Goal: Information Seeking & Learning: Understand process/instructions

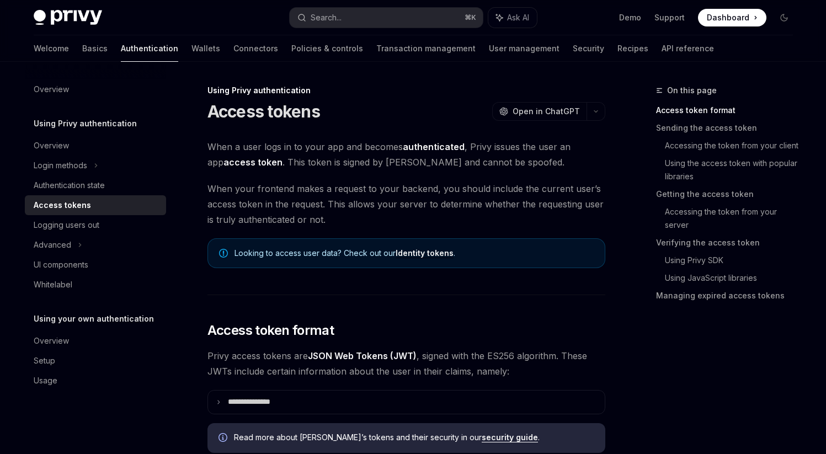
scroll to position [517, 0]
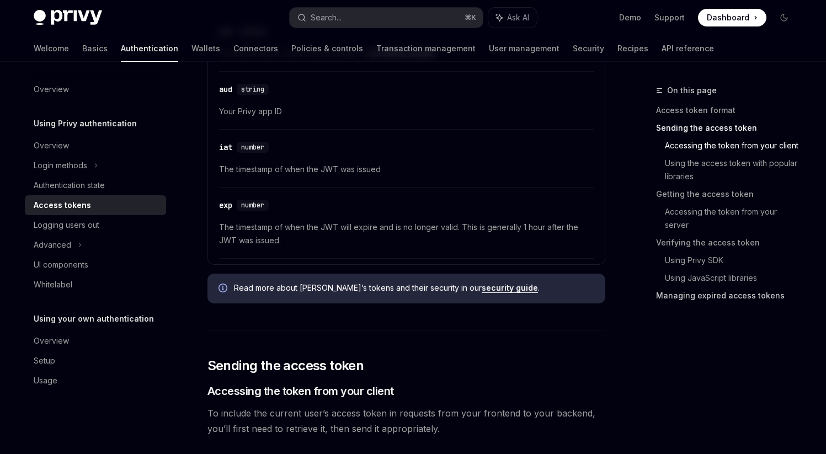
click at [689, 299] on link "Managing expired access tokens" at bounding box center [729, 296] width 146 height 18
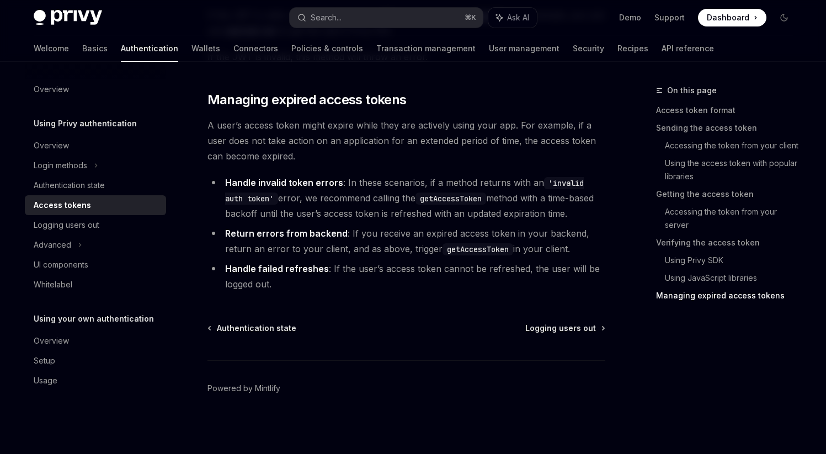
scroll to position [3269, 0]
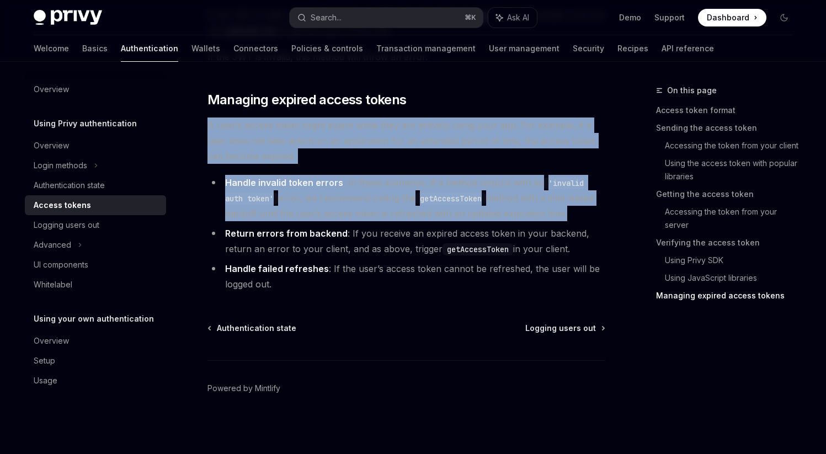
drag, startPoint x: 202, startPoint y: 118, endPoint x: 204, endPoint y: 227, distance: 109.3
click at [208, 226] on li "Return errors from backend : If you receive an expired access token in your bac…" at bounding box center [407, 241] width 398 height 31
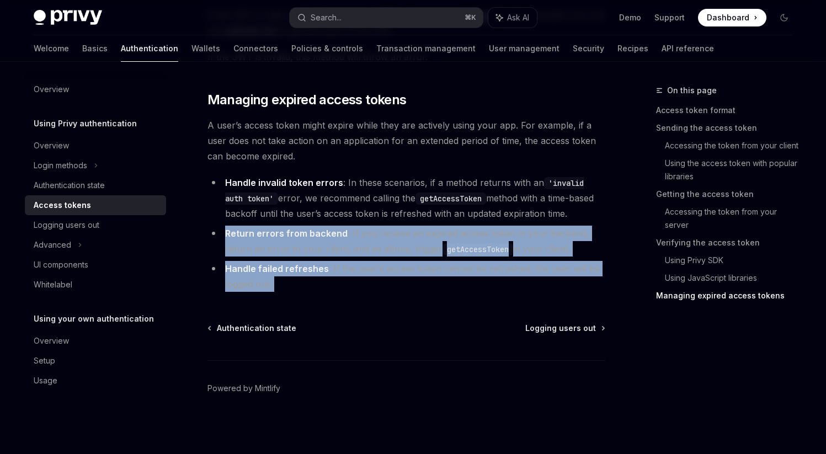
drag, startPoint x: 207, startPoint y: 226, endPoint x: 208, endPoint y: 295, distance: 69.6
click at [311, 284] on li "Handle failed refreshes : If the user’s access token cannot be refreshed, the u…" at bounding box center [407, 276] width 398 height 31
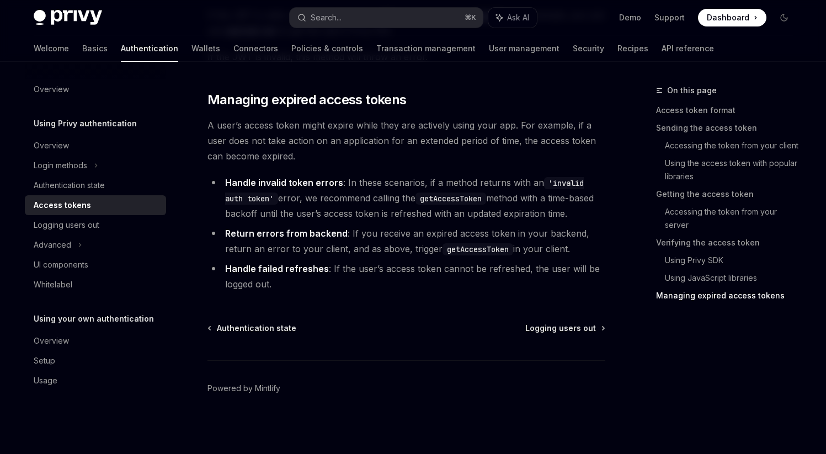
click at [421, 198] on code "getAccessToken" at bounding box center [451, 199] width 71 height 12
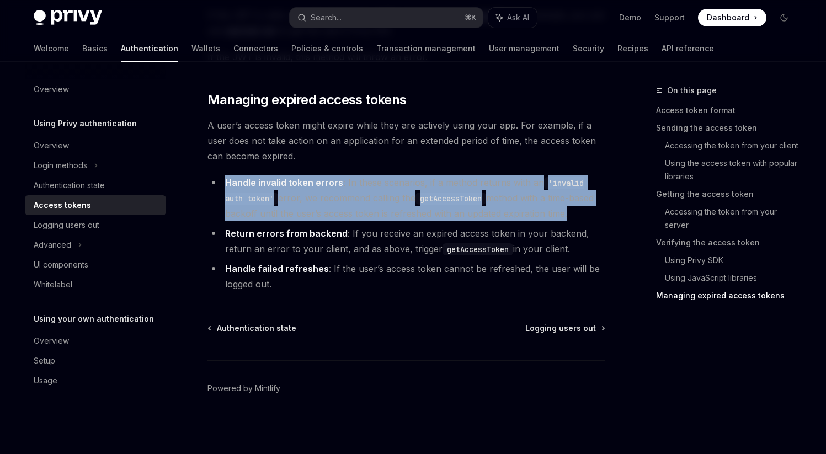
click at [421, 198] on code "getAccessToken" at bounding box center [451, 199] width 71 height 12
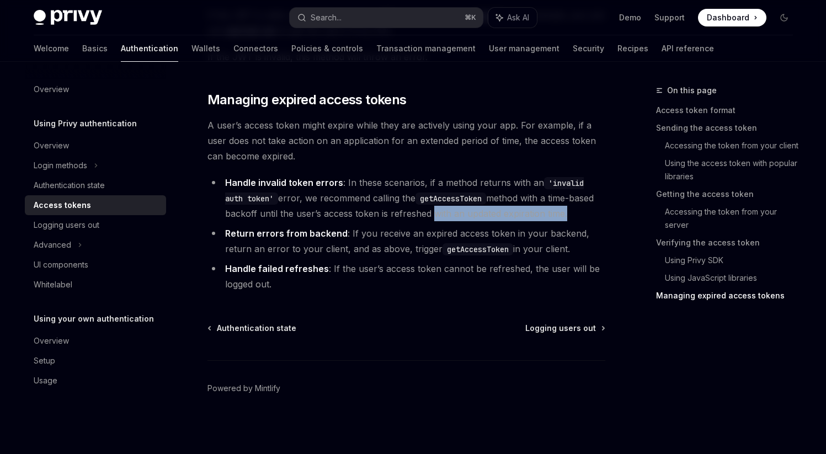
click at [427, 208] on li "Handle invalid token errors : In these scenarios, if a method returns with an '…" at bounding box center [407, 198] width 398 height 46
click at [433, 195] on code "getAccessToken" at bounding box center [451, 199] width 71 height 12
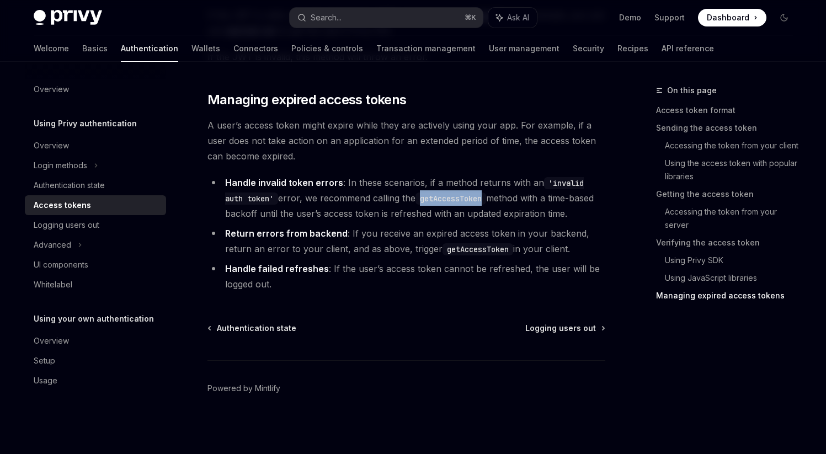
click at [433, 195] on code "getAccessToken" at bounding box center [451, 199] width 71 height 12
copy code "getAccessToken"
click at [361, 17] on button "Search... ⌘ K" at bounding box center [386, 18] width 193 height 20
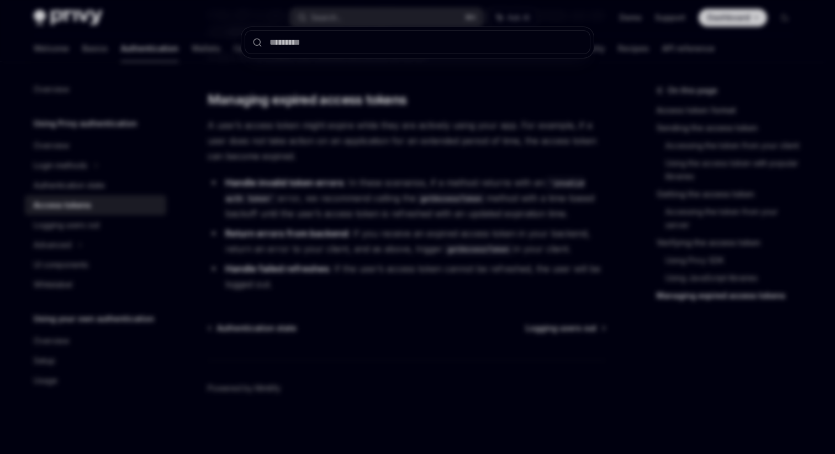
type input "**********"
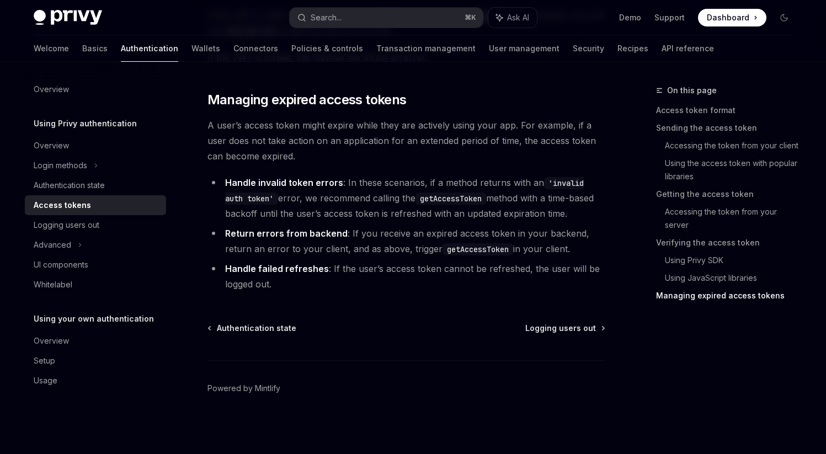
type textarea "*"
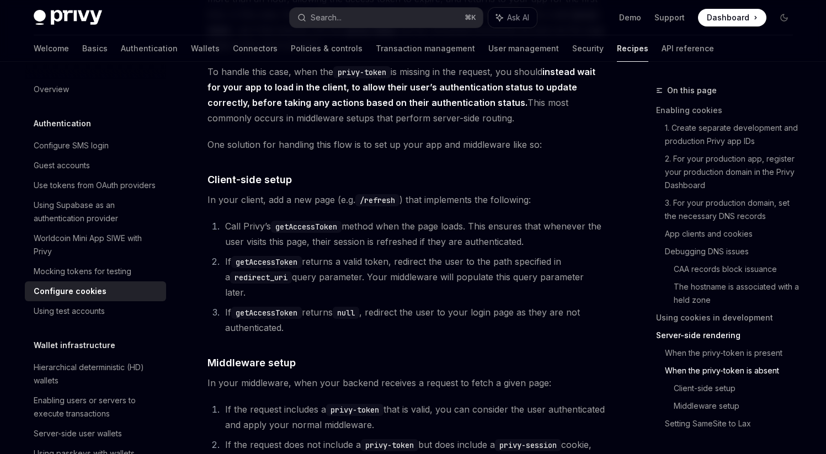
scroll to position [2621, 0]
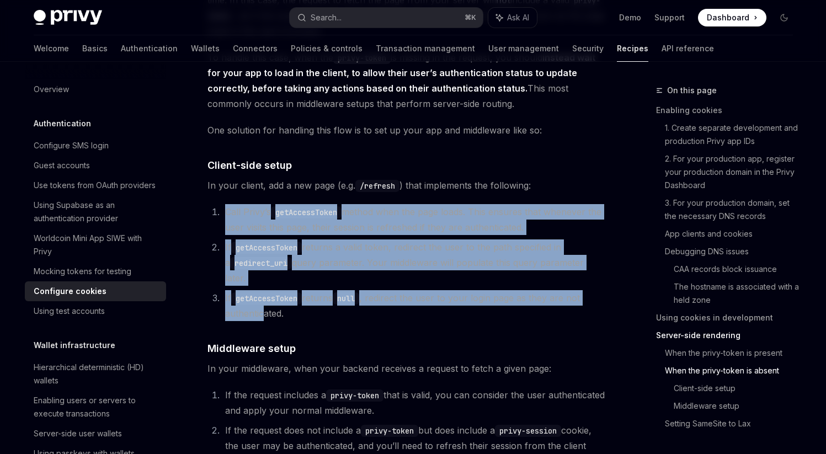
drag, startPoint x: 219, startPoint y: 228, endPoint x: 289, endPoint y: 318, distance: 114.5
click at [264, 316] on ol "Call [PERSON_NAME]’s getAccessToken method when the page loads. This ensures th…" at bounding box center [407, 262] width 398 height 117
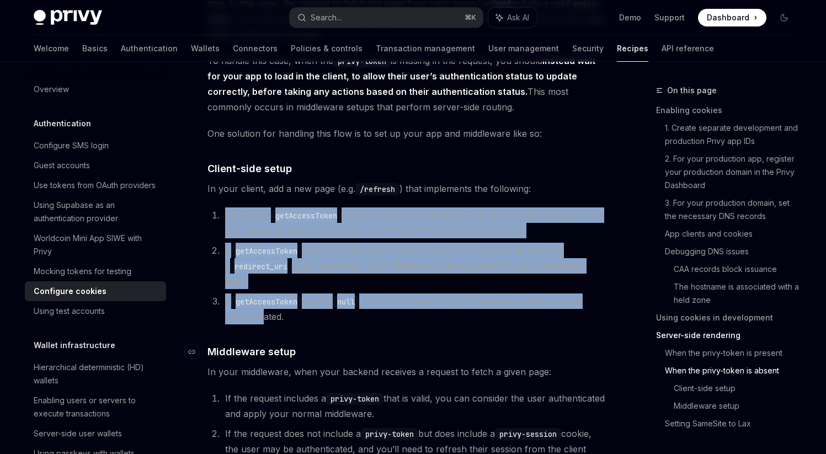
scroll to position [2589, 0]
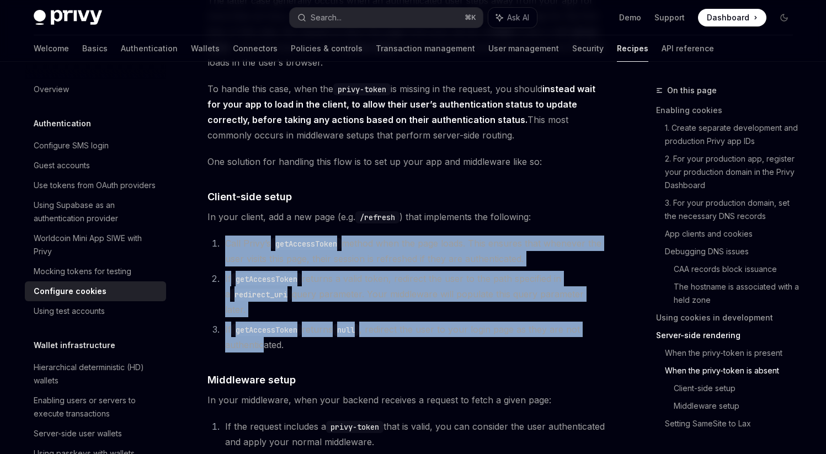
click at [301, 305] on li "If getAccessToken returns a valid token, redirect the user to the path specifie…" at bounding box center [414, 294] width 384 height 46
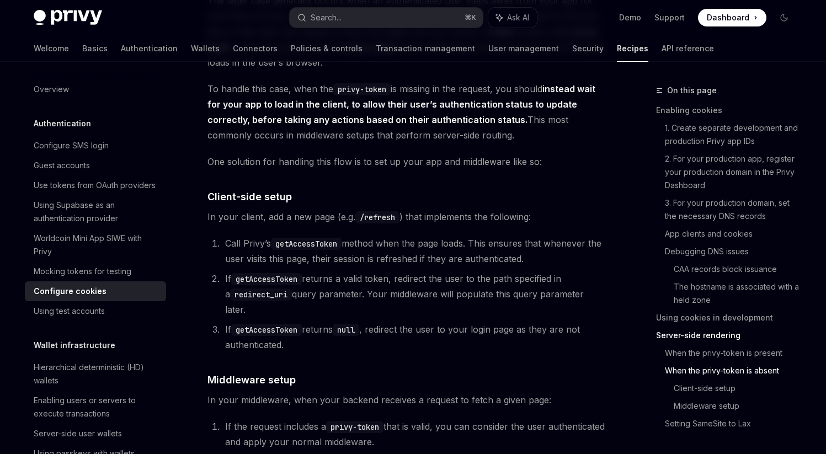
drag, startPoint x: 224, startPoint y: 261, endPoint x: 225, endPoint y: 303, distance: 42.0
click at [225, 303] on ol "Call [PERSON_NAME]’s getAccessToken method when the page loads. This ensures th…" at bounding box center [407, 294] width 398 height 117
click at [219, 307] on ol "Call [PERSON_NAME]’s getAccessToken method when the page loads. This ensures th…" at bounding box center [407, 294] width 398 height 117
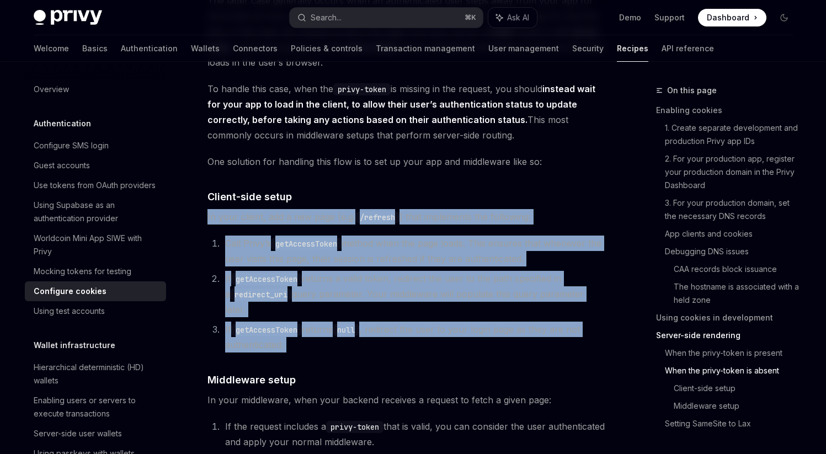
drag, startPoint x: 205, startPoint y: 233, endPoint x: 515, endPoint y: 353, distance: 331.8
copy div "In your client, add a new page (e.g. /refresh ) that implements the following: …"
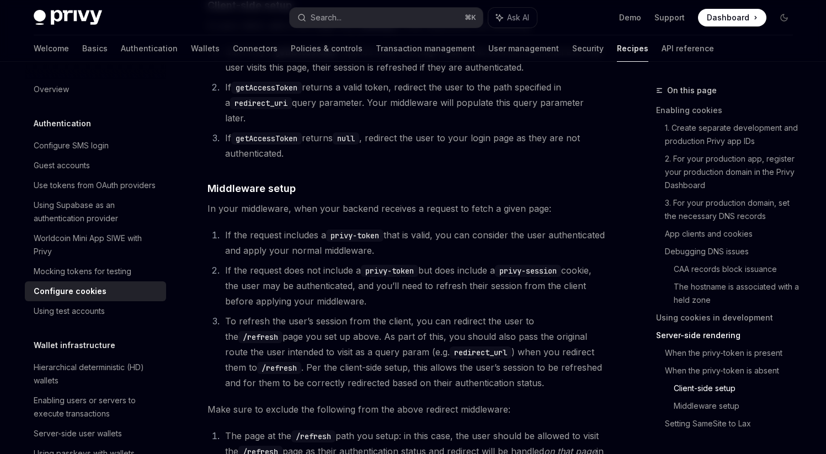
scroll to position [2788, 0]
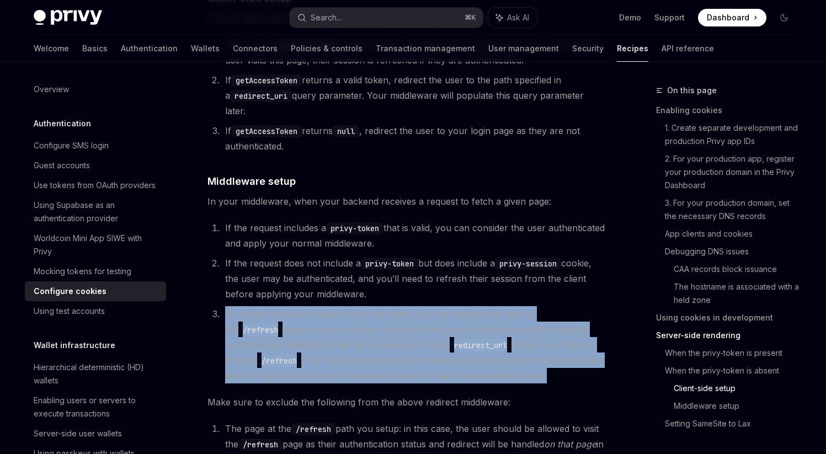
drag, startPoint x: 209, startPoint y: 312, endPoint x: 200, endPoint y: 384, distance: 72.2
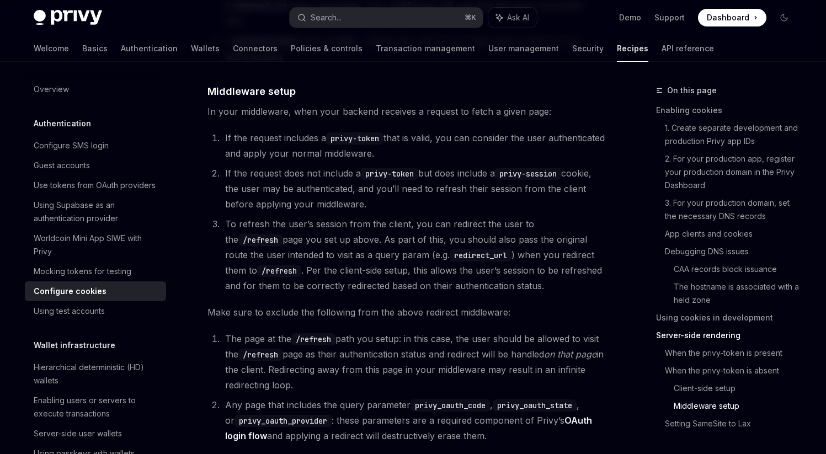
scroll to position [2885, 0]
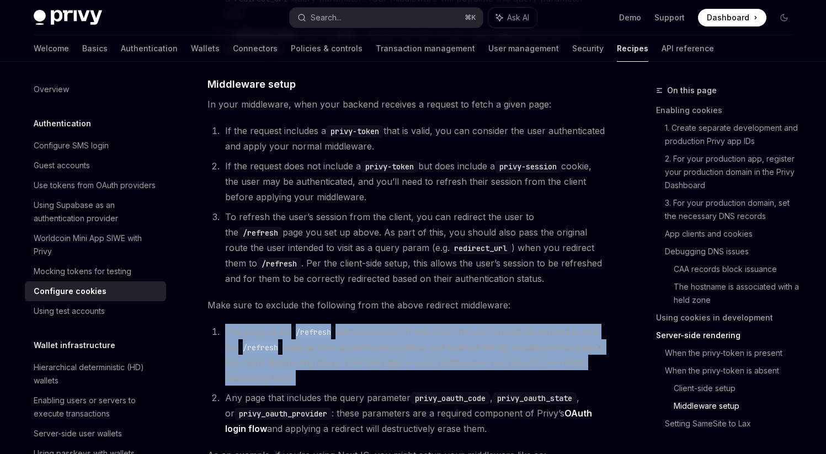
drag, startPoint x: 198, startPoint y: 322, endPoint x: 205, endPoint y: 389, distance: 67.7
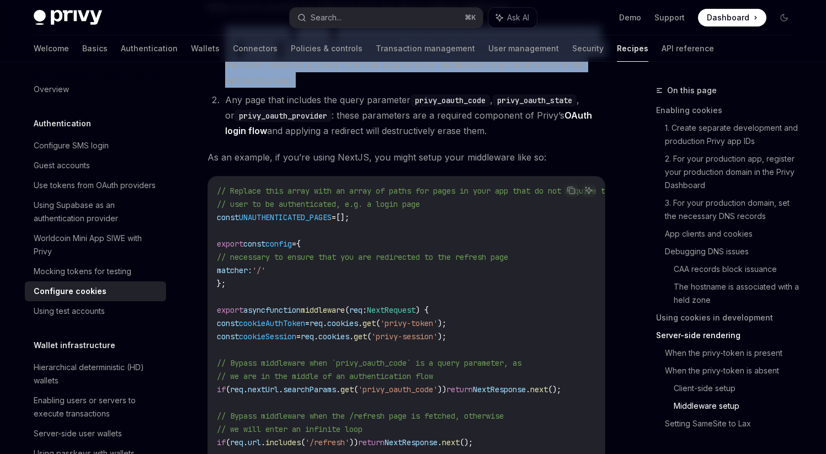
scroll to position [3190, 0]
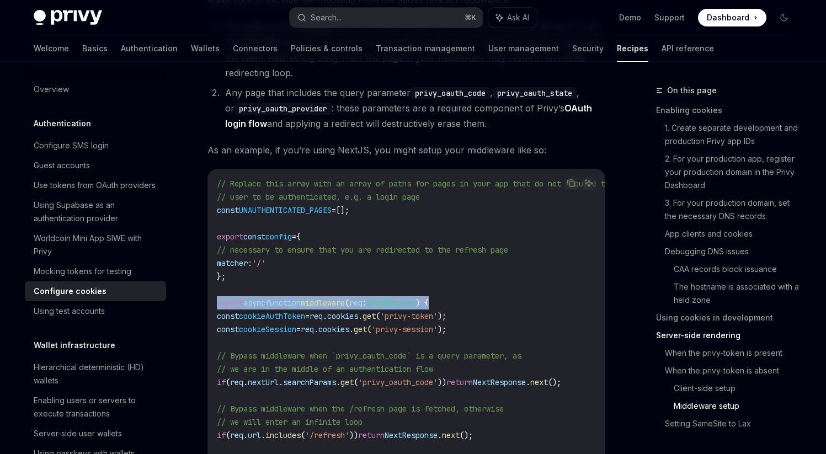
drag, startPoint x: 462, startPoint y: 301, endPoint x: 195, endPoint y: 304, distance: 267.2
copy span "export async function middleware ( req : NextRequest ) {"
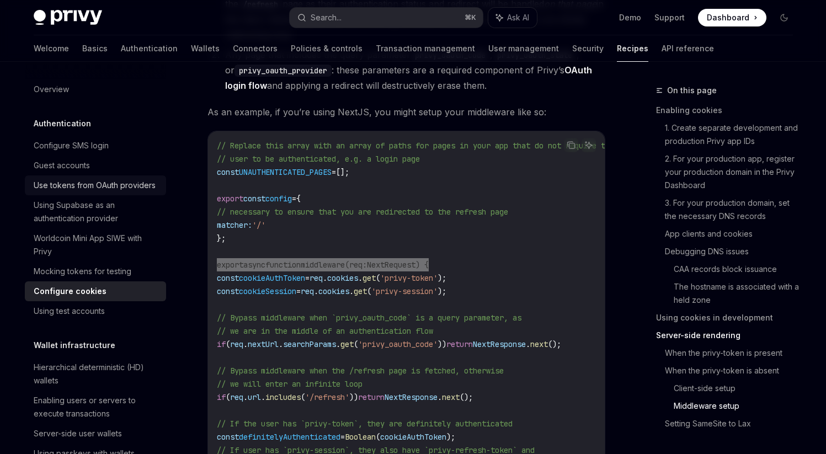
scroll to position [3259, 0]
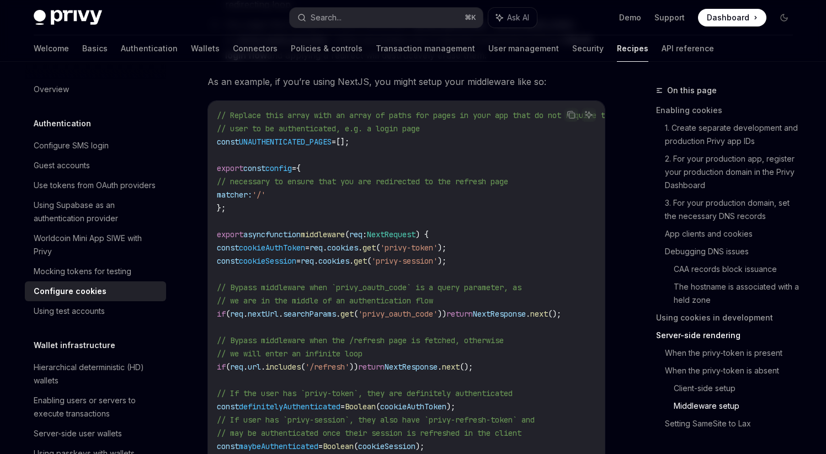
click at [367, 325] on code "// Replace this array with an array of paths for pages in your app that do not …" at bounding box center [429, 341] width 424 height 464
drag, startPoint x: 230, startPoint y: 287, endPoint x: 549, endPoint y: 307, distance: 319.1
click at [549, 307] on code "// Replace this array with an array of paths for pages in your app that do not …" at bounding box center [429, 341] width 424 height 464
click at [495, 321] on code "// Replace this array with an array of paths for pages in your app that do not …" at bounding box center [429, 341] width 424 height 464
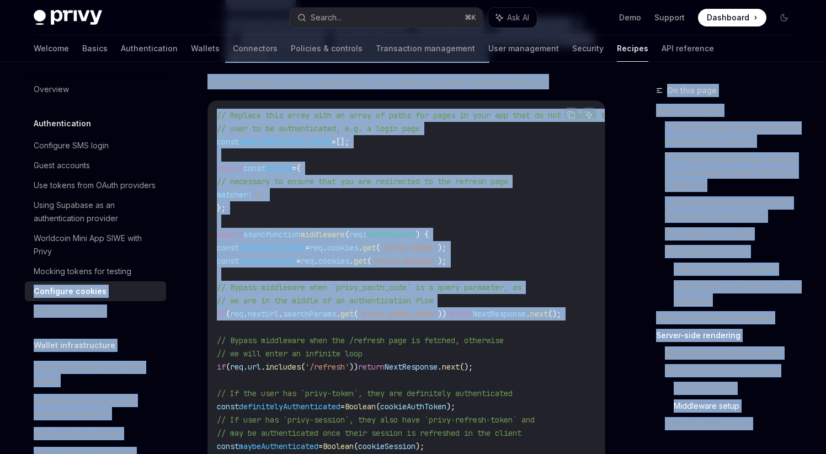
drag, startPoint x: 261, startPoint y: 326, endPoint x: 182, endPoint y: 286, distance: 88.9
copy div "Configure cookies Using test accounts Wallet infrastructure Hierarchical determ…"
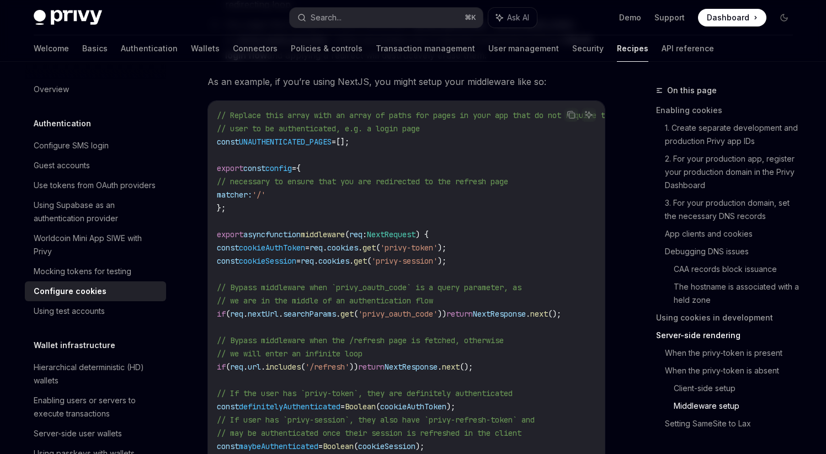
click at [281, 321] on code "// Replace this array with an array of paths for pages in your app that do not …" at bounding box center [429, 341] width 424 height 464
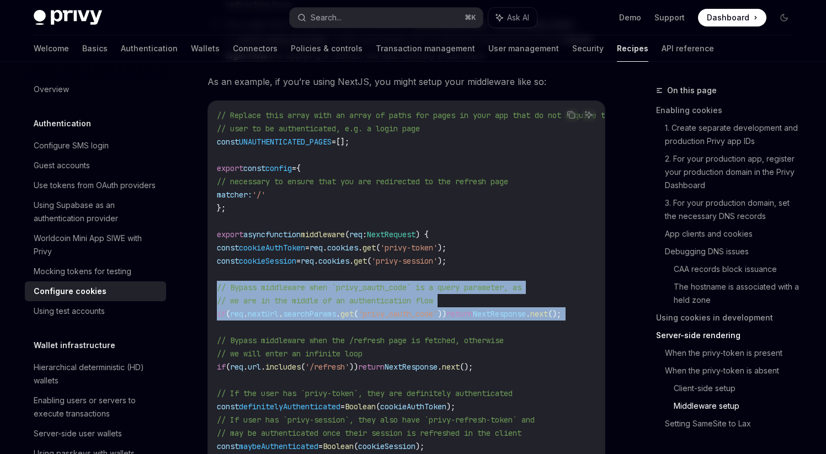
drag, startPoint x: 238, startPoint y: 326, endPoint x: 190, endPoint y: 289, distance: 60.6
copy code "// Bypass middleware when `privy_oauth_code` is a query parameter, as // we are…"
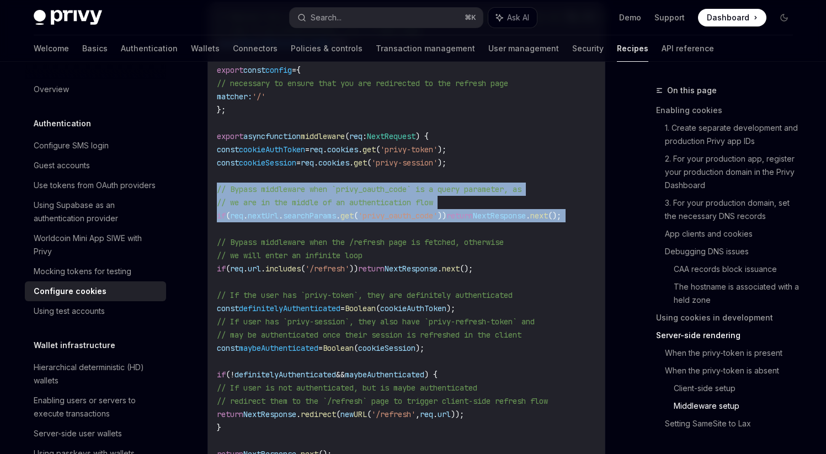
scroll to position [3414, 0]
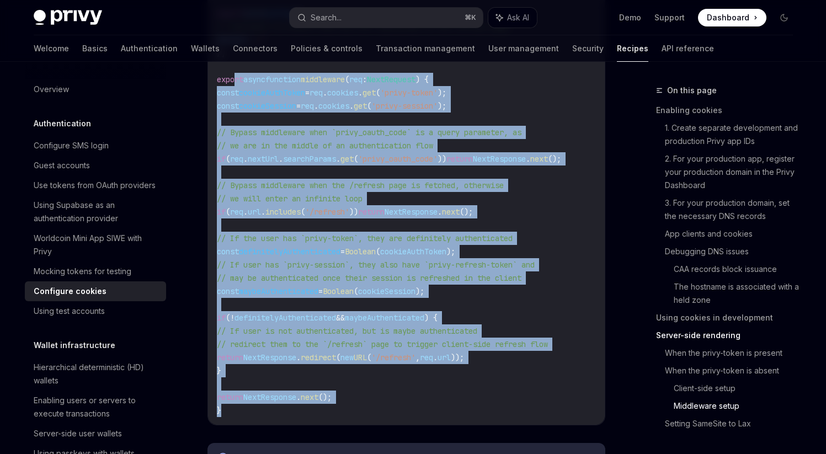
drag, startPoint x: 248, startPoint y: 408, endPoint x: 235, endPoint y: 76, distance: 332.6
click at [235, 76] on code "// Replace this array with an array of paths for pages in your app that do not …" at bounding box center [429, 186] width 424 height 464
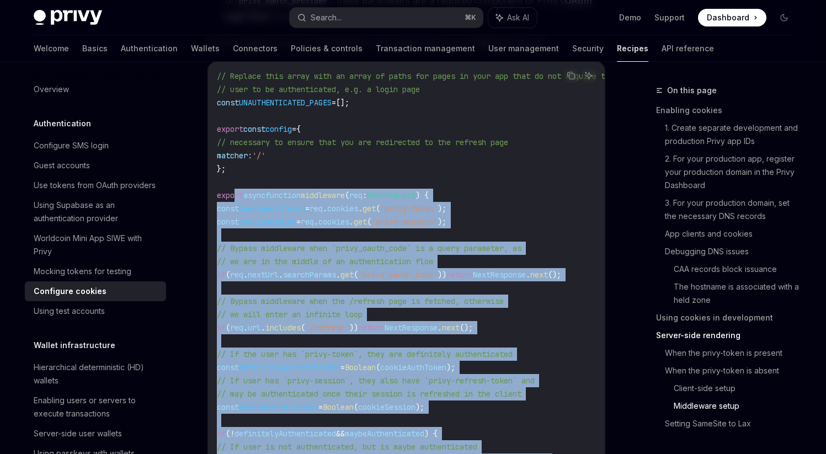
scroll to position [3255, 0]
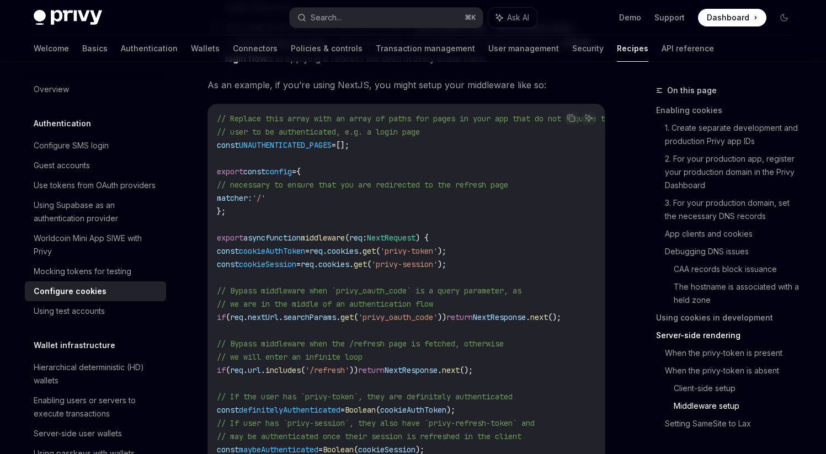
click at [229, 146] on span "const" at bounding box center [228, 145] width 22 height 10
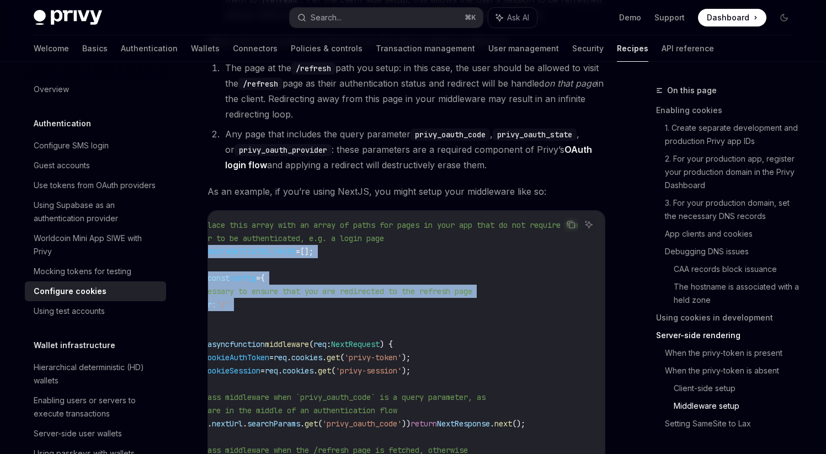
scroll to position [0, 0]
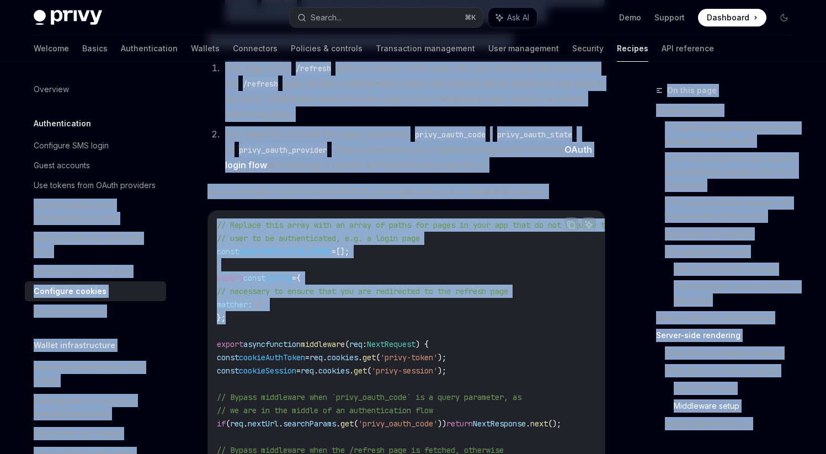
drag, startPoint x: 337, startPoint y: 301, endPoint x: 165, endPoint y: 210, distance: 194.3
click at [325, 262] on code "// Replace this array with an array of paths for pages in your app that do not …" at bounding box center [429, 451] width 424 height 464
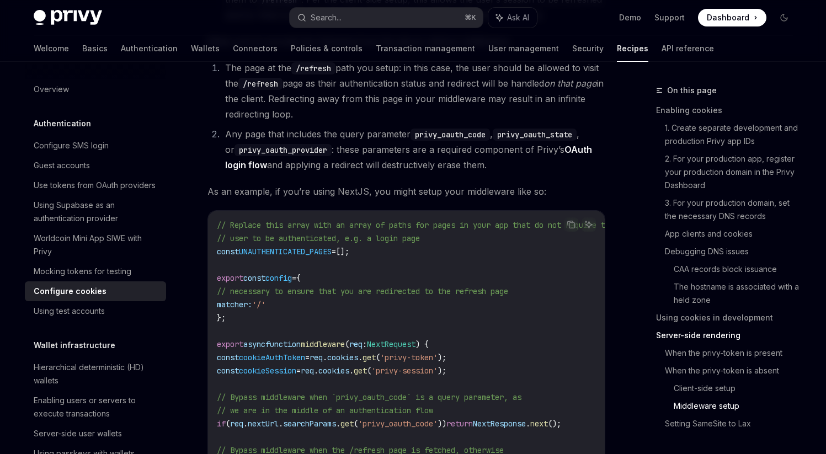
click at [311, 252] on span "UNAUTHENTICATED_PAGES" at bounding box center [285, 252] width 93 height 10
copy span "UNAUTHENTICATED_PAGES"
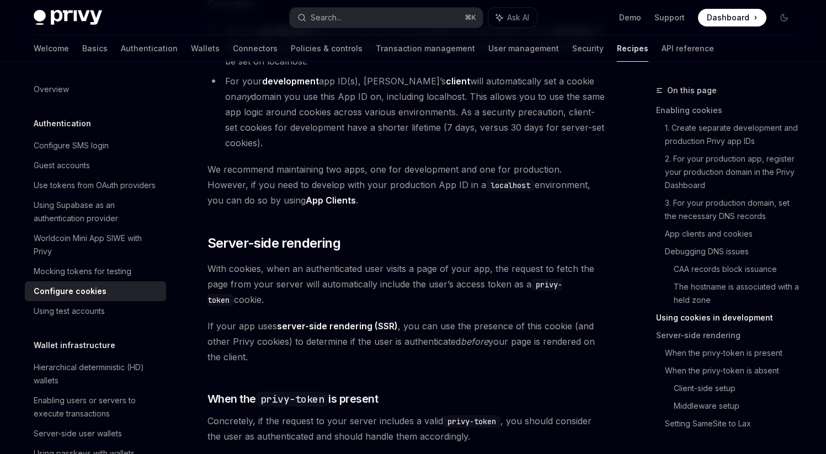
scroll to position [1994, 0]
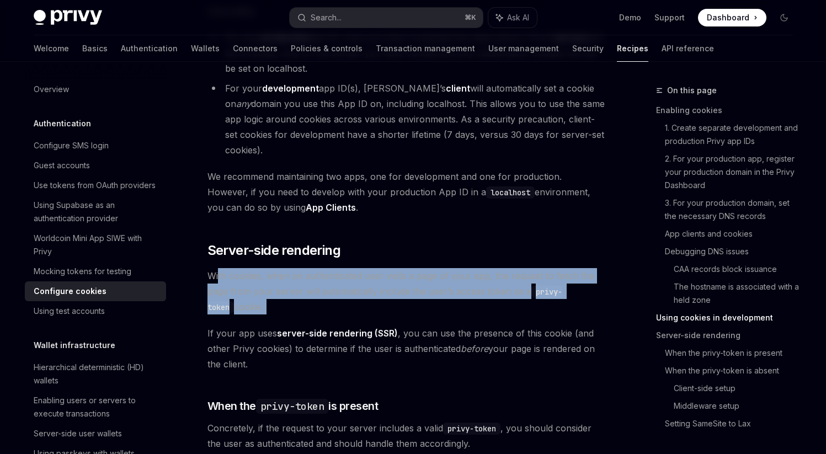
drag, startPoint x: 217, startPoint y: 294, endPoint x: 227, endPoint y: 334, distance: 41.5
click at [227, 334] on div "When a user logs in to your app, Privy issues that user an access token that st…" at bounding box center [407, 157] width 398 height 4025
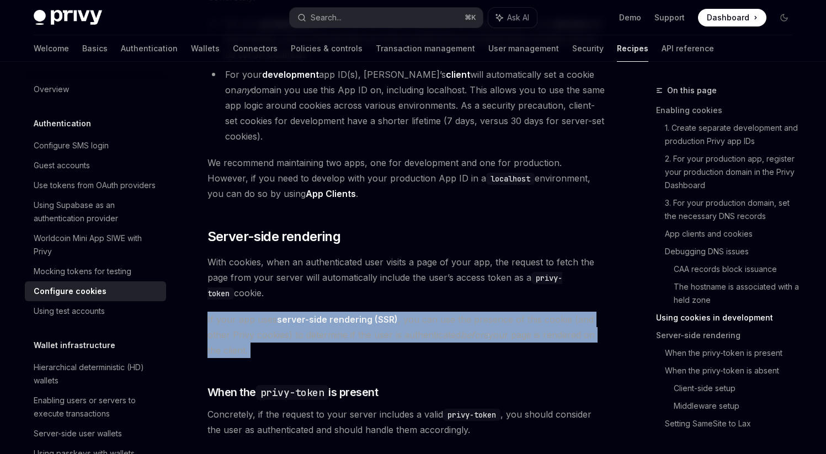
drag, startPoint x: 204, startPoint y: 334, endPoint x: 279, endPoint y: 376, distance: 86.3
click at [279, 377] on div "Authentication Configure cookies OpenAI Open in ChatGPT OpenAI Open in ChatGPT …" at bounding box center [302, 198] width 609 height 4244
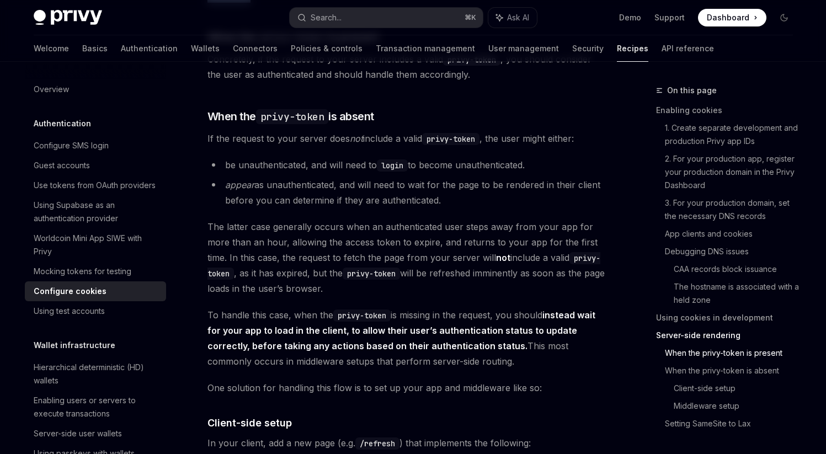
scroll to position [2370, 0]
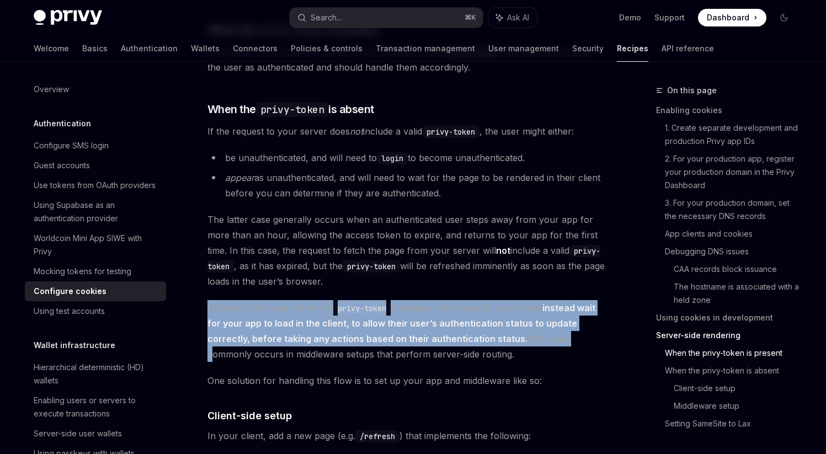
drag, startPoint x: 200, startPoint y: 315, endPoint x: 204, endPoint y: 364, distance: 49.8
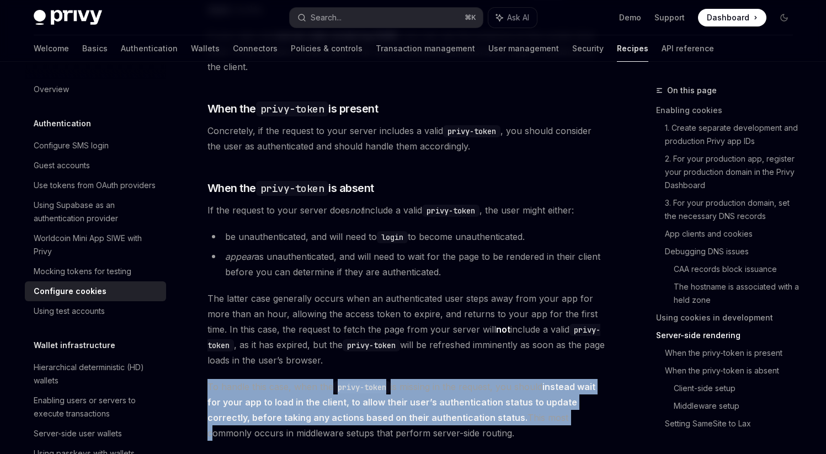
scroll to position [2335, 0]
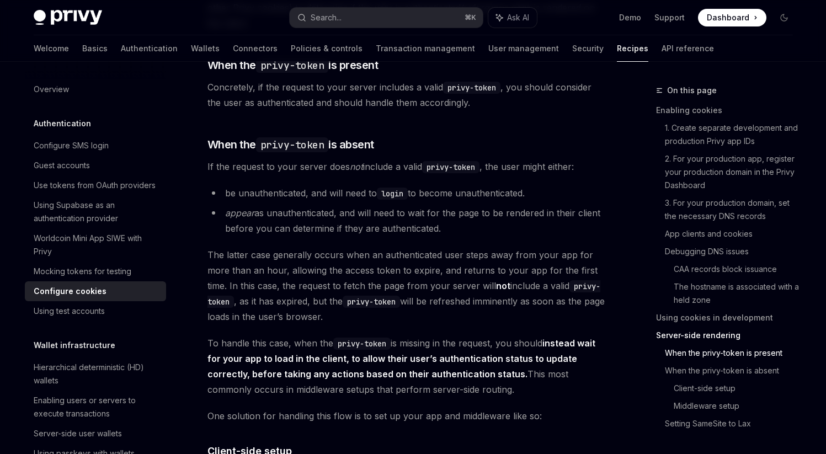
click at [215, 272] on span "The latter case generally occurs when an authenticated user steps away from you…" at bounding box center [407, 285] width 398 height 77
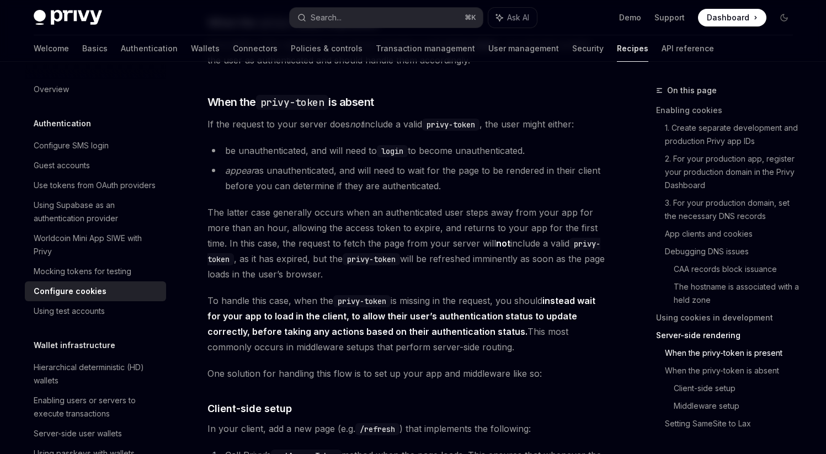
scroll to position [2423, 0]
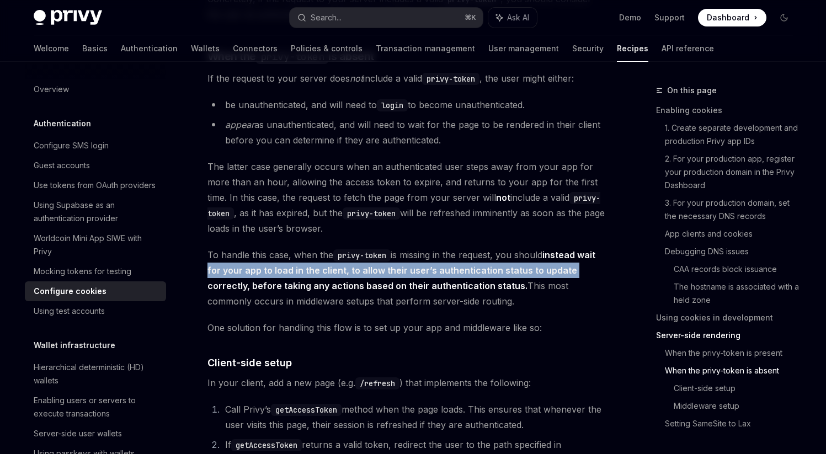
drag, startPoint x: 208, startPoint y: 279, endPoint x: 198, endPoint y: 305, distance: 27.8
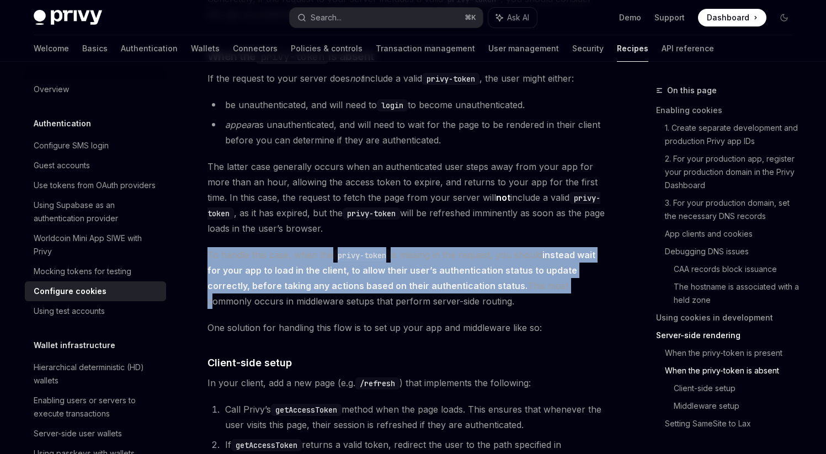
drag, startPoint x: 205, startPoint y: 266, endPoint x: 194, endPoint y: 318, distance: 53.7
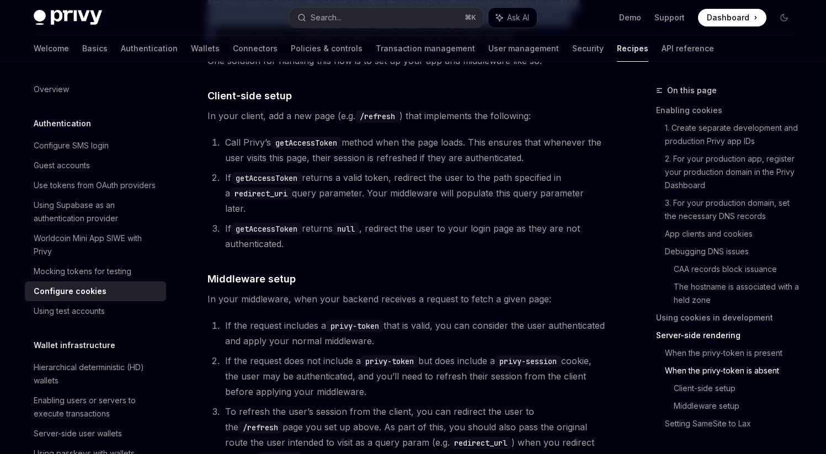
scroll to position [2615, 0]
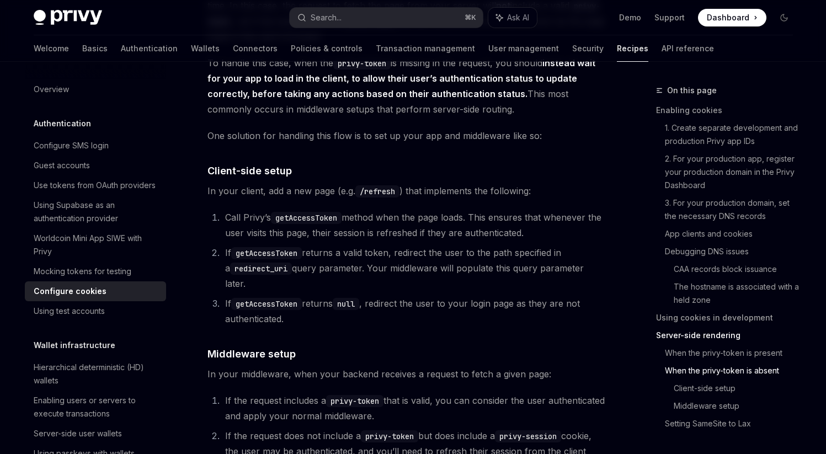
click at [220, 199] on span "In your client, add a new page (e.g. /refresh ) that implements the following:" at bounding box center [407, 190] width 398 height 15
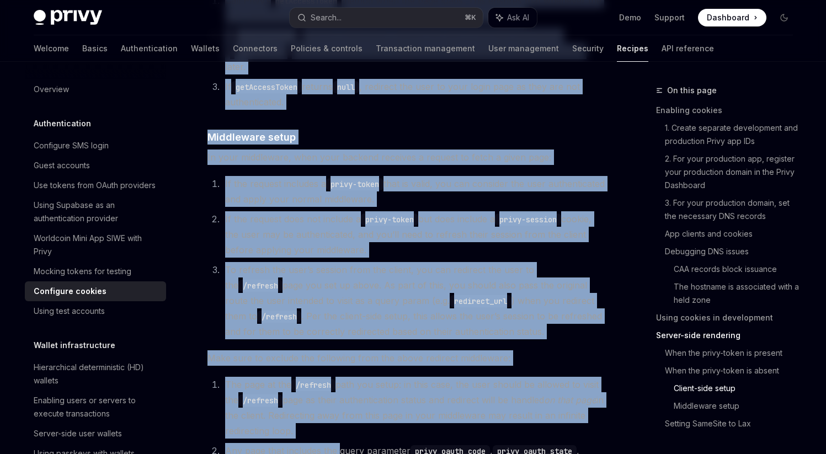
scroll to position [2834, 0]
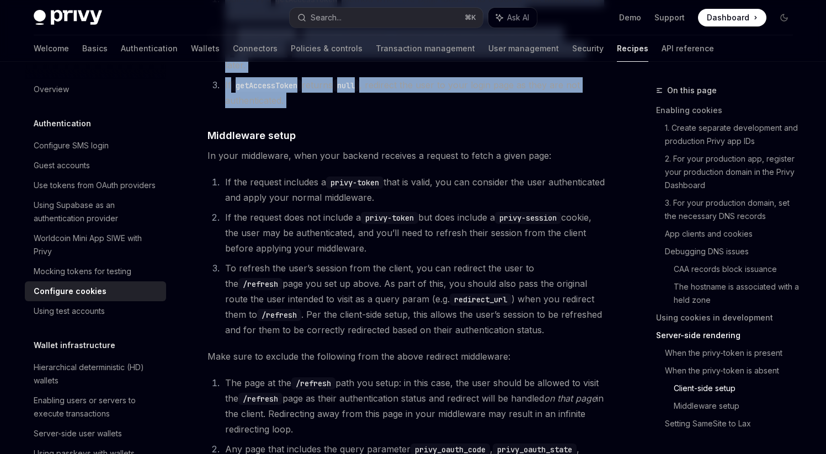
drag, startPoint x: 210, startPoint y: 125, endPoint x: 507, endPoint y: 116, distance: 297.6
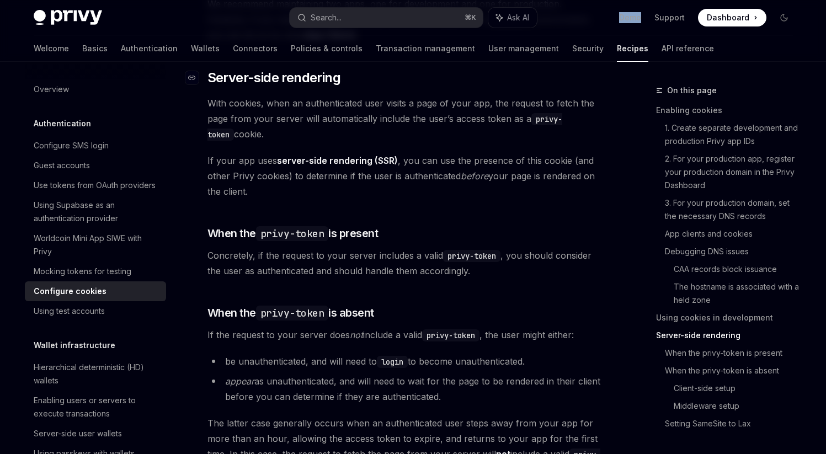
scroll to position [2152, 0]
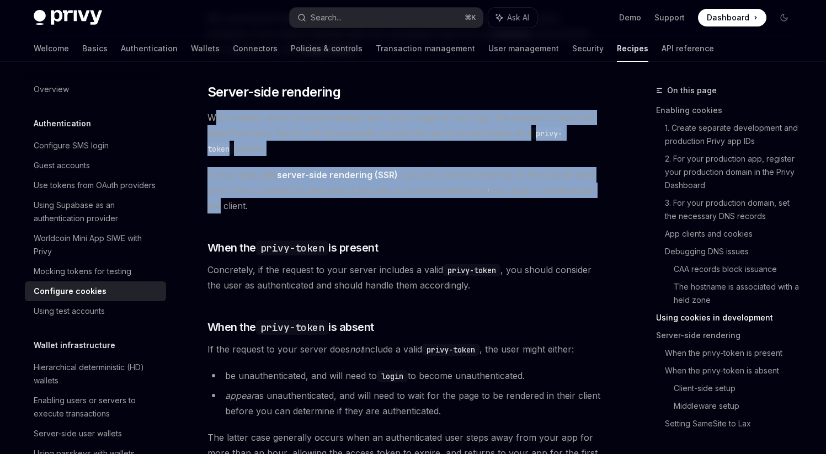
drag, startPoint x: 213, startPoint y: 133, endPoint x: 214, endPoint y: 222, distance: 89.4
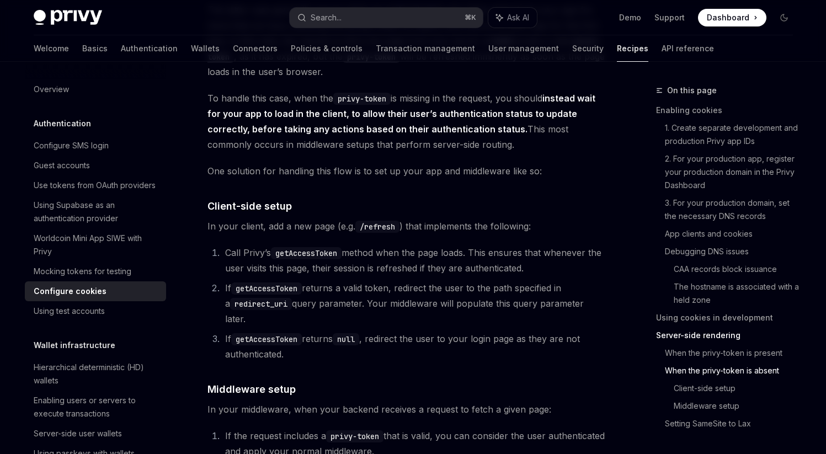
scroll to position [2692, 0]
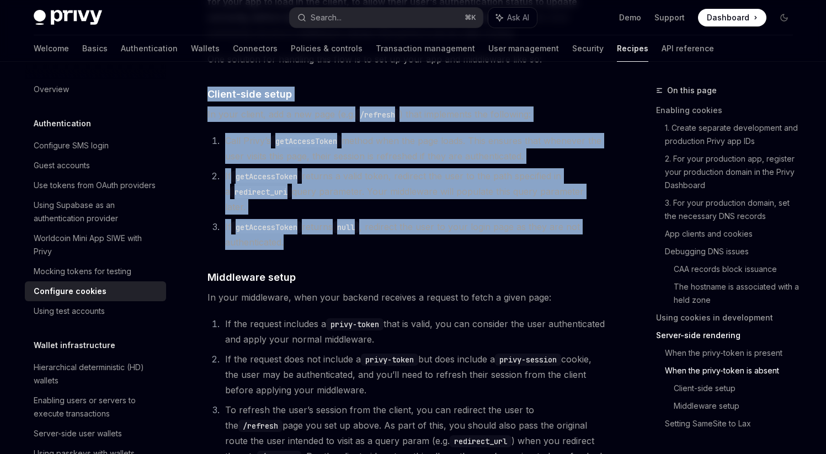
drag, startPoint x: 211, startPoint y: 115, endPoint x: 293, endPoint y: 246, distance: 153.9
copy div "Client-side setup In your client, add a new page (e.g. /refresh ) that implemen…"
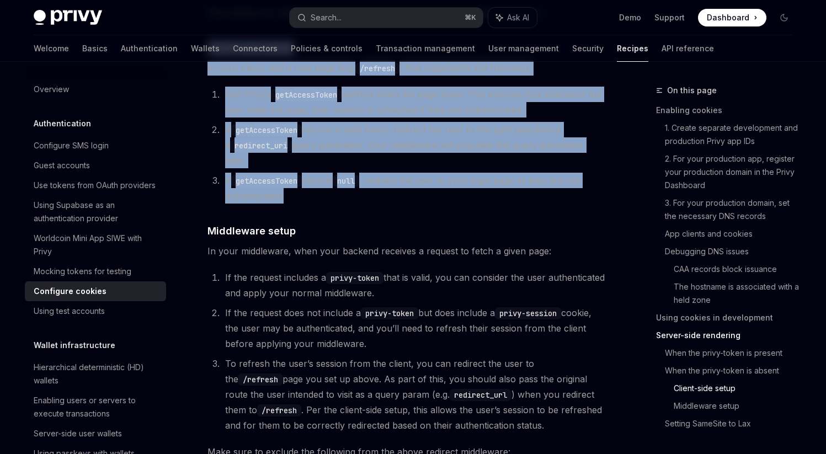
scroll to position [2753, 0]
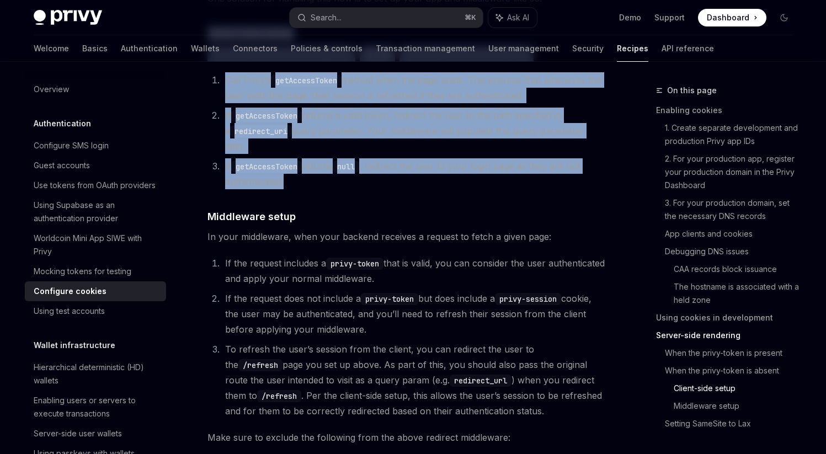
drag, startPoint x: 225, startPoint y: 261, endPoint x: 488, endPoint y: 278, distance: 263.9
click at [488, 278] on li "If the request includes a privy-token that is valid, you can consider the user …" at bounding box center [414, 271] width 384 height 31
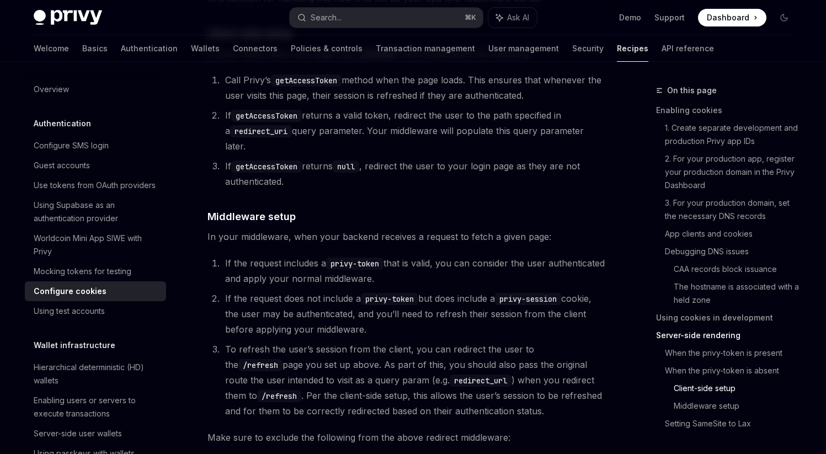
scroll to position [2760, 0]
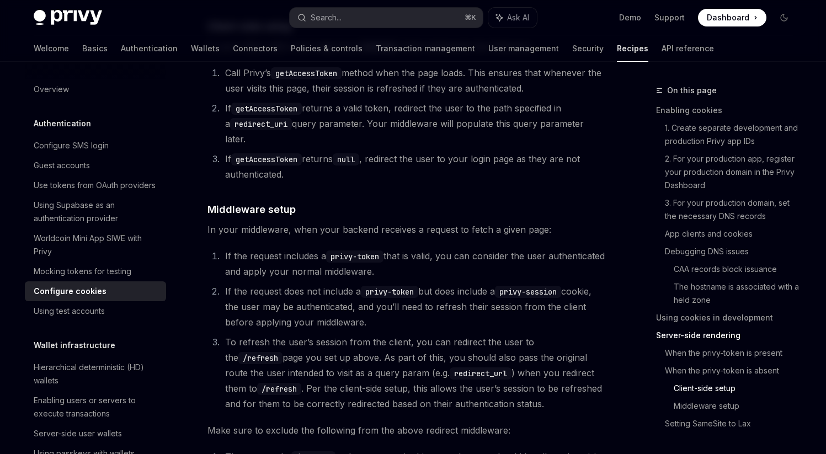
drag, startPoint x: 237, startPoint y: 256, endPoint x: 440, endPoint y: 270, distance: 204.2
click at [440, 270] on li "If the request includes a privy-token that is valid, you can consider the user …" at bounding box center [414, 263] width 384 height 31
drag, startPoint x: 443, startPoint y: 260, endPoint x: 453, endPoint y: 268, distance: 12.9
click at [453, 268] on li "If the request includes a privy-token that is valid, you can consider the user …" at bounding box center [414, 263] width 384 height 31
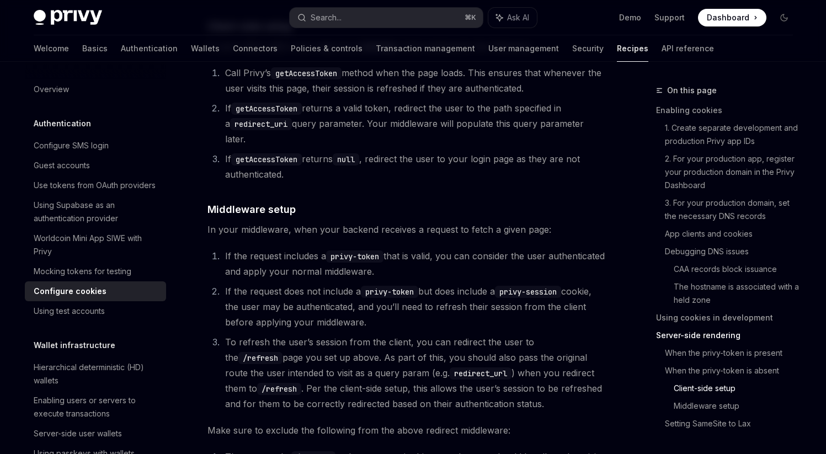
scroll to position [2767, 0]
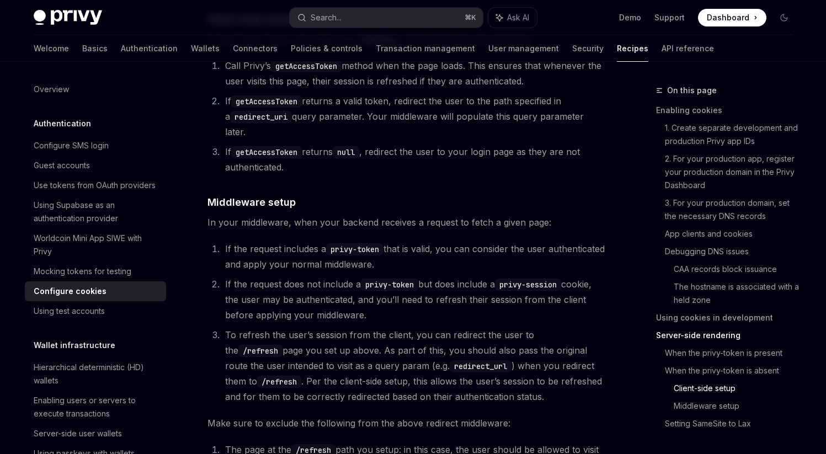
click at [222, 286] on li "If the request does not include a privy-token but does include a privy-session …" at bounding box center [414, 300] width 384 height 46
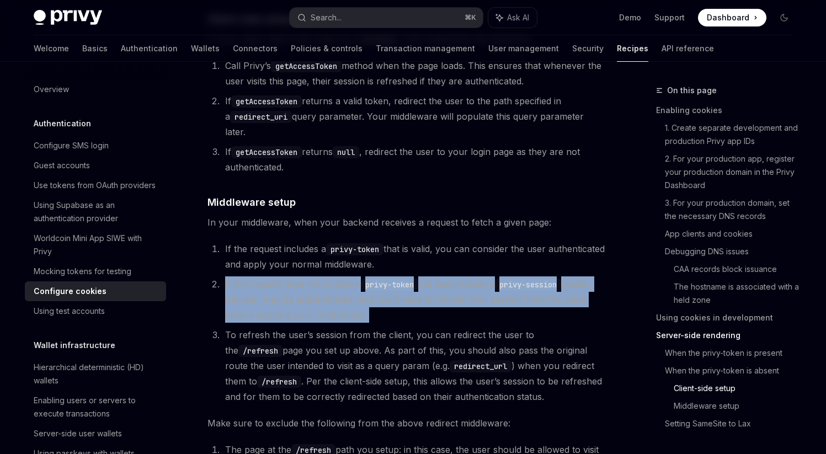
drag, startPoint x: 220, startPoint y: 283, endPoint x: 217, endPoint y: 328, distance: 45.9
click at [217, 328] on ol "If the request includes a privy-token that is valid, you can consider the user …" at bounding box center [407, 322] width 398 height 163
click at [222, 332] on li "To refresh the user’s session from the client, you can redirect the user to the…" at bounding box center [414, 365] width 384 height 77
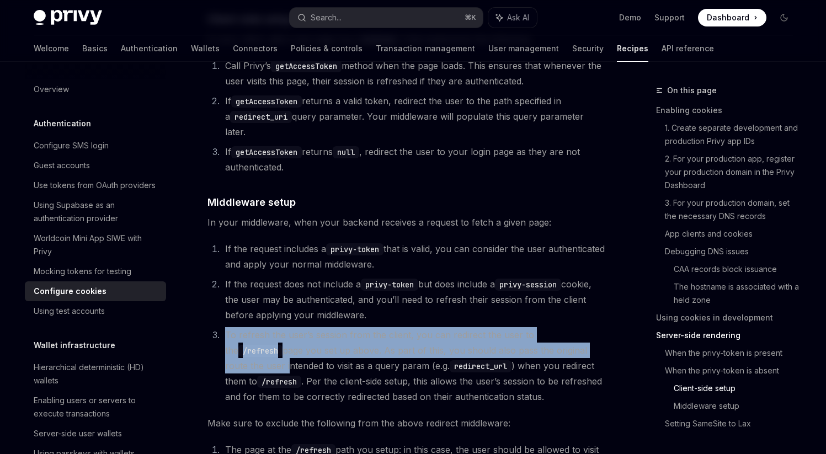
drag, startPoint x: 221, startPoint y: 341, endPoint x: 219, endPoint y: 365, distance: 23.9
click at [219, 365] on ol "If the request includes a privy-token that is valid, you can consider the user …" at bounding box center [407, 322] width 398 height 163
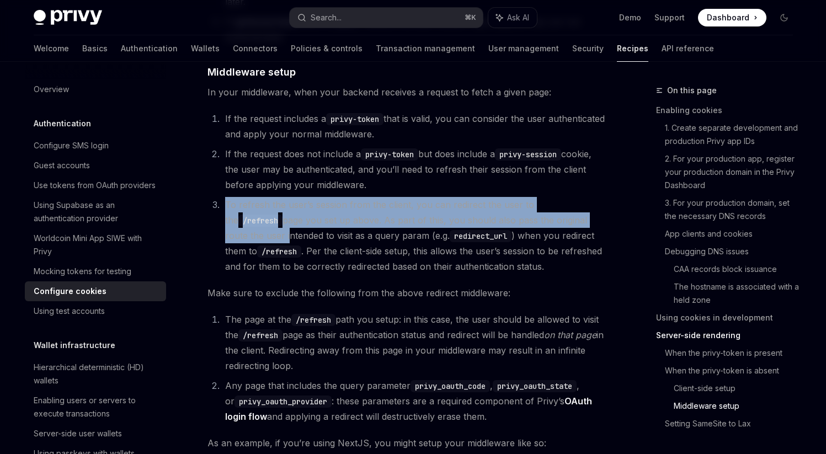
scroll to position [2883, 0]
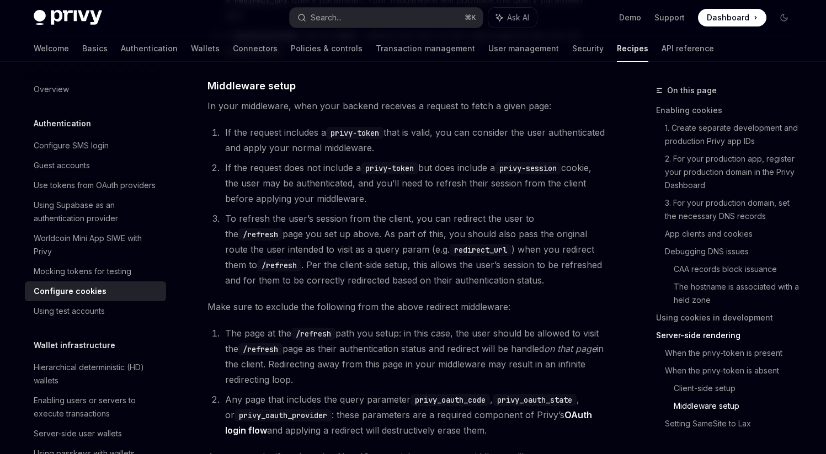
click at [402, 243] on li "To refresh the user’s session from the client, you can redirect the user to the…" at bounding box center [414, 249] width 384 height 77
click at [523, 284] on li "To refresh the user’s session from the client, you can redirect the user to the…" at bounding box center [414, 249] width 384 height 77
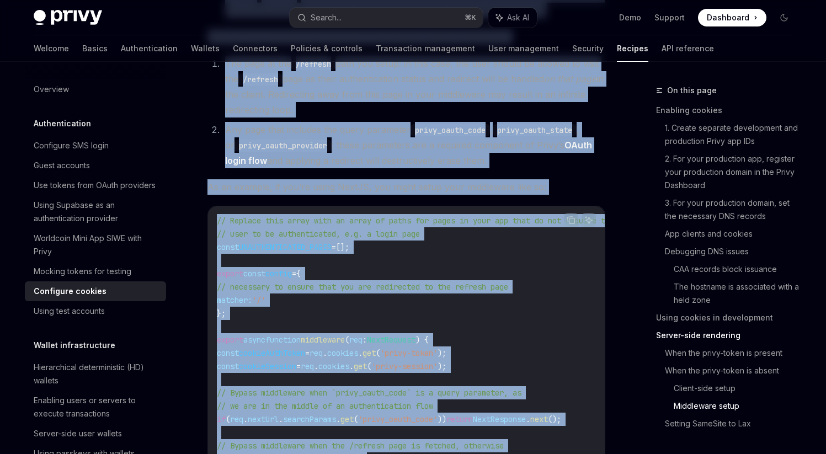
scroll to position [2828, 0]
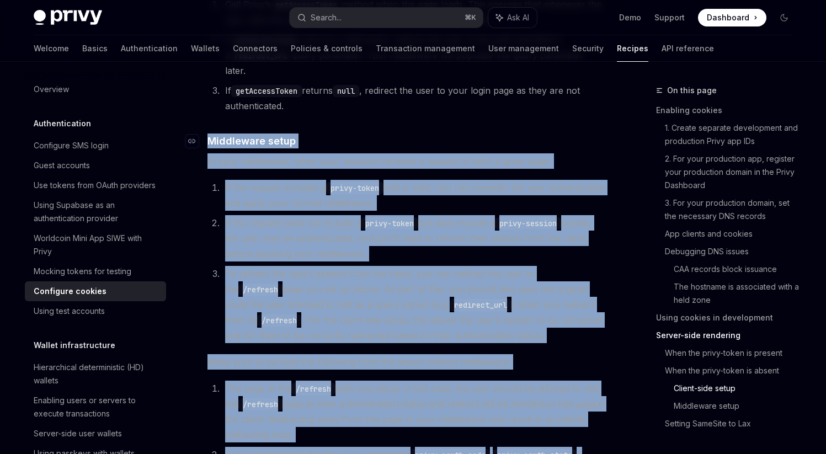
drag, startPoint x: 232, startPoint y: 375, endPoint x: 206, endPoint y: 144, distance: 232.7
copy div "​ Loremipsum dolor Si amet consectetu, adip elit seddoei temporin u laboree do …"
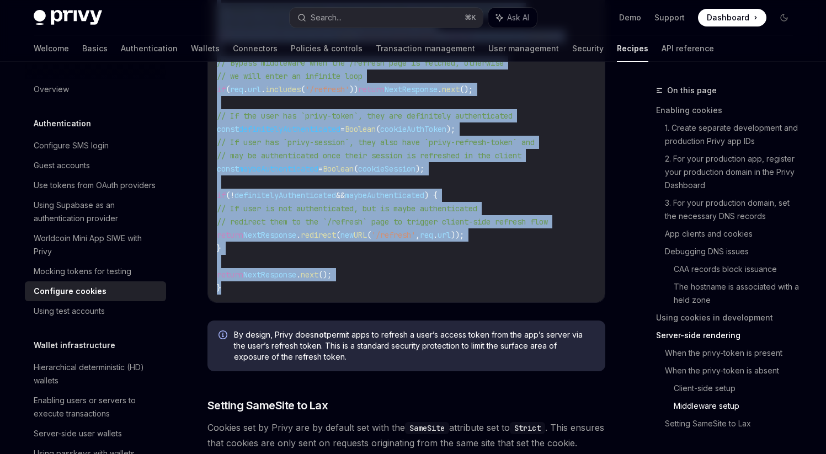
scroll to position [3593, 0]
